Goal: Task Accomplishment & Management: Understand process/instructions

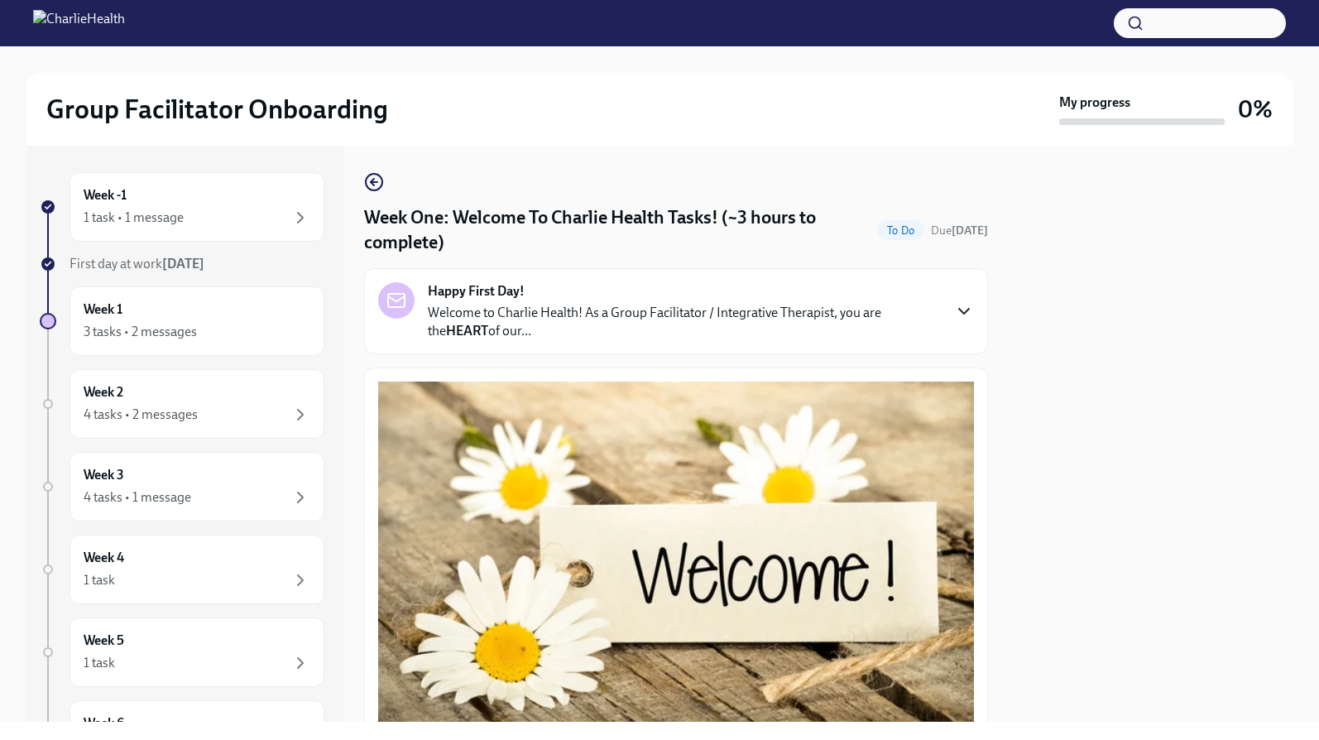
click at [955, 314] on icon "button" at bounding box center [964, 311] width 20 height 20
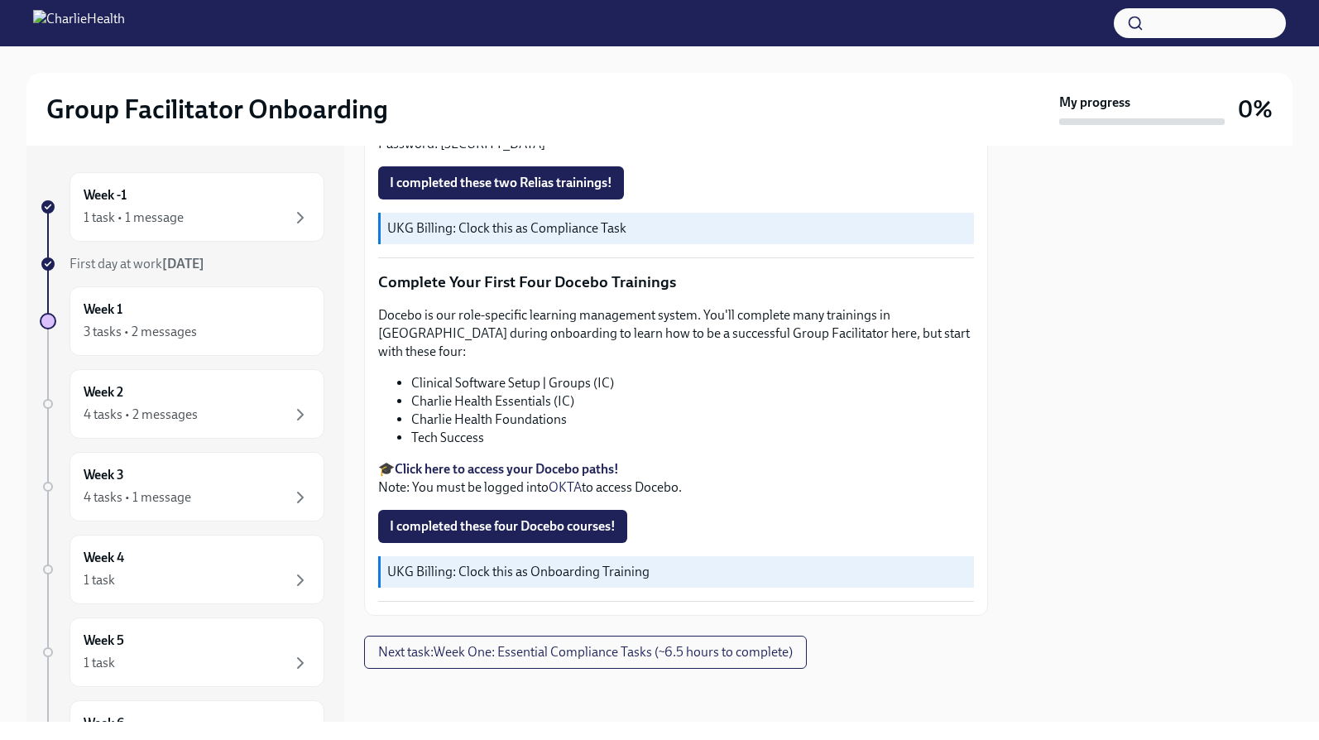
scroll to position [2849, 0]
click at [627, 660] on span "Next task : Week One: Essential Compliance Tasks (~6.5 hours to complete)" at bounding box center [585, 652] width 414 height 17
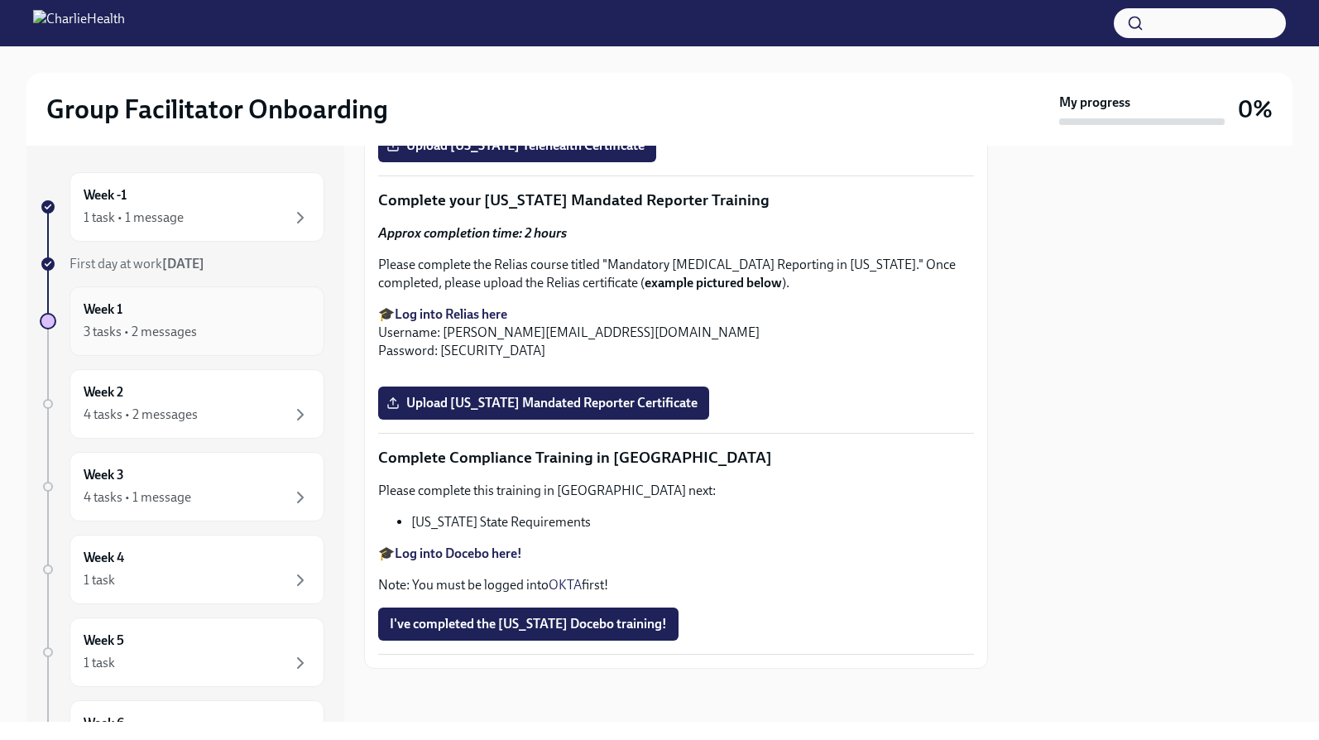
click at [175, 325] on div "3 tasks • 2 messages" at bounding box center [140, 332] width 113 height 18
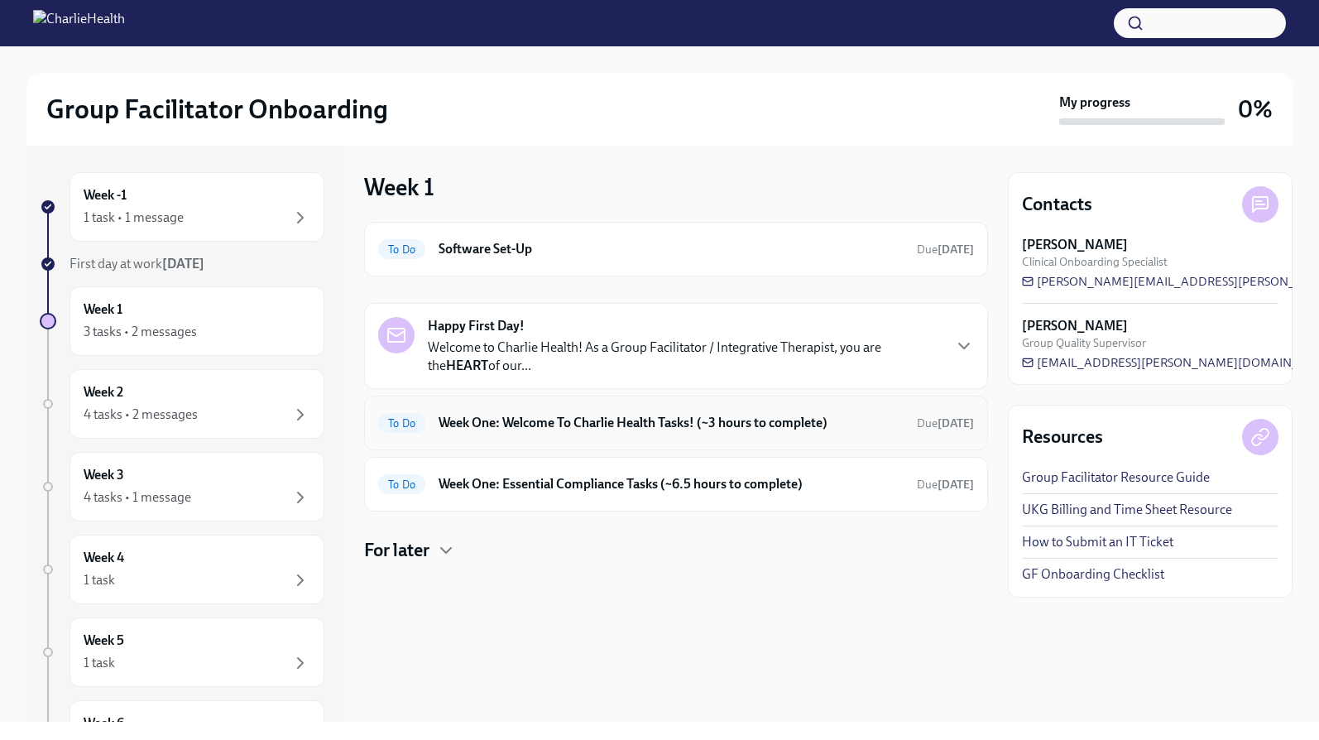
click at [515, 421] on h6 "Week One: Welcome To Charlie Health Tasks! (~3 hours to complete)" at bounding box center [670, 423] width 465 height 18
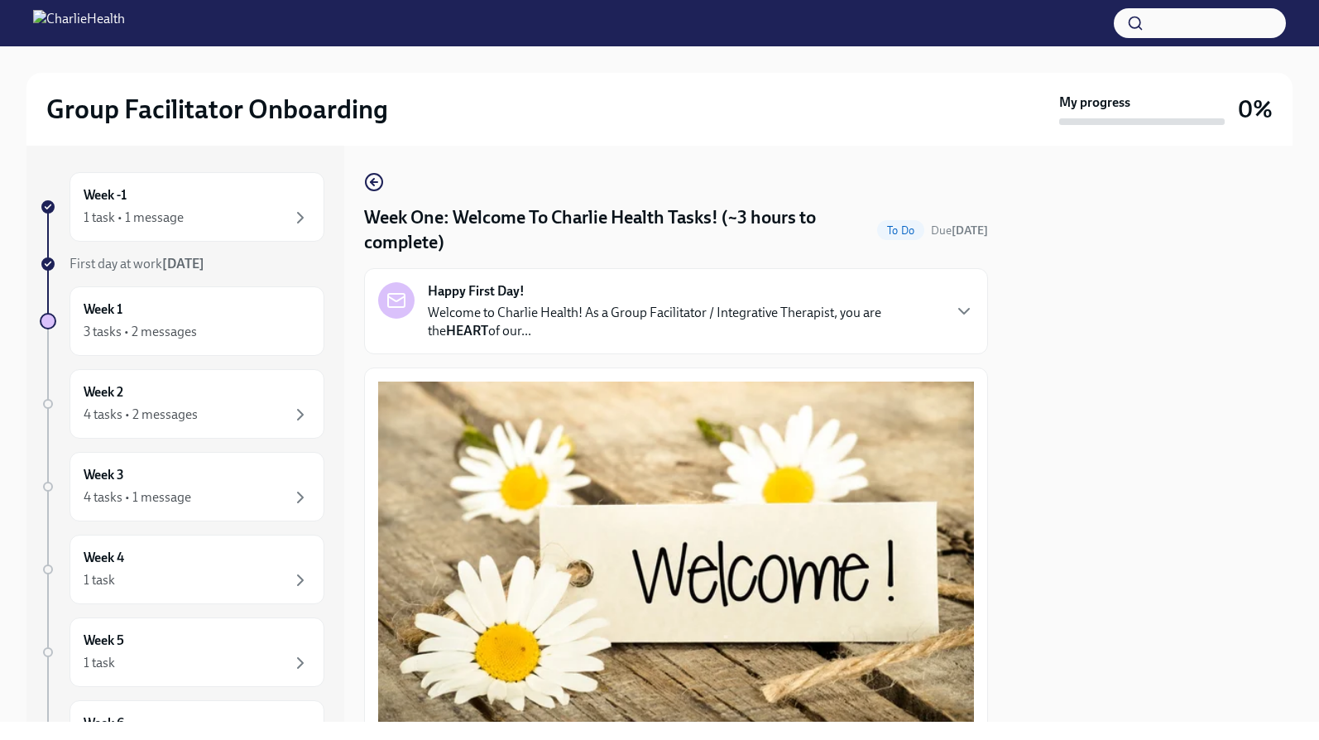
click at [707, 316] on p "Welcome to Charlie Health! As a Group Facilitator / Integrative Therapist, you …" at bounding box center [684, 322] width 513 height 36
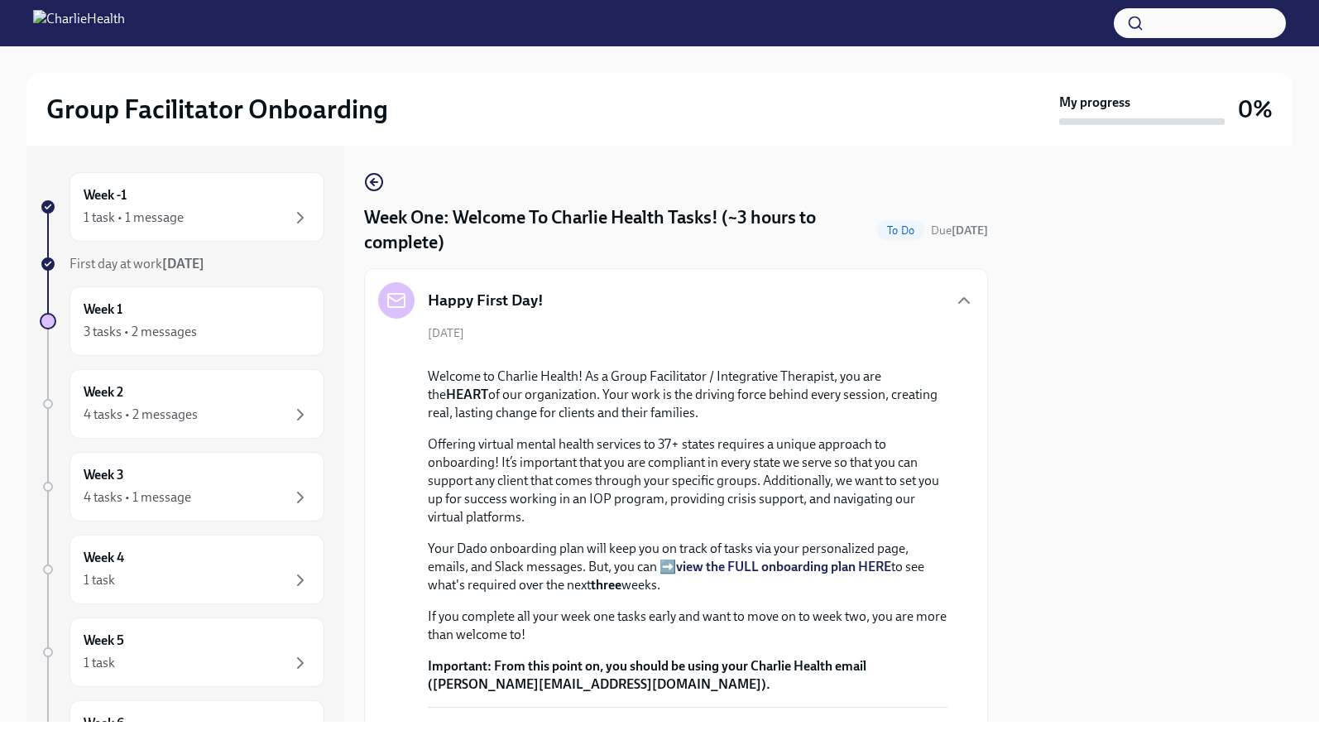
click at [125, 25] on img at bounding box center [79, 23] width 92 height 26
